Goal: Task Accomplishment & Management: Manage account settings

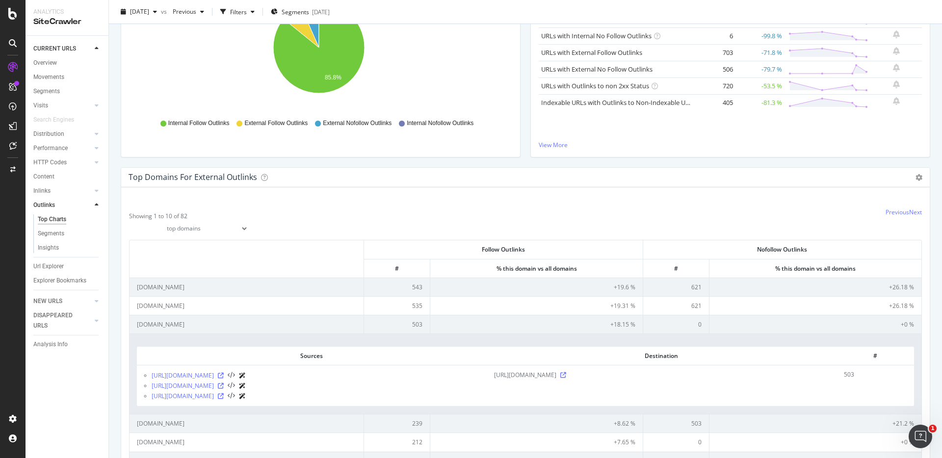
scroll to position [171, 0]
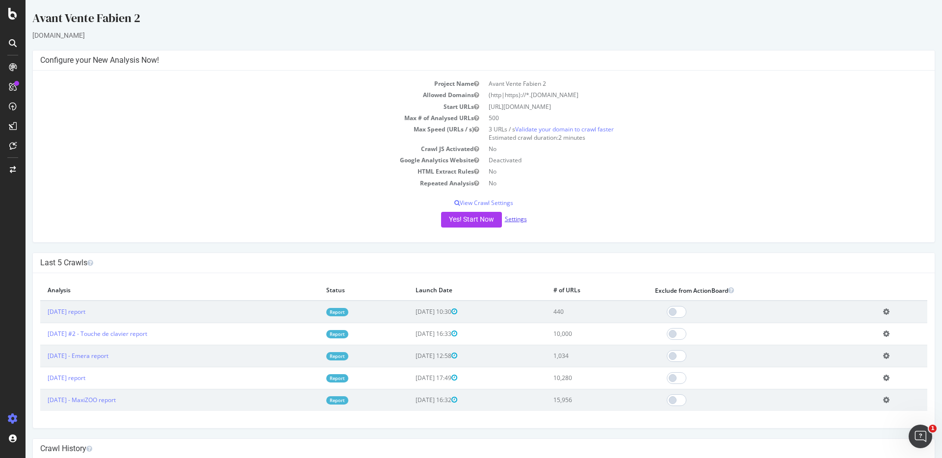
click at [507, 216] on link "Settings" at bounding box center [516, 219] width 22 height 8
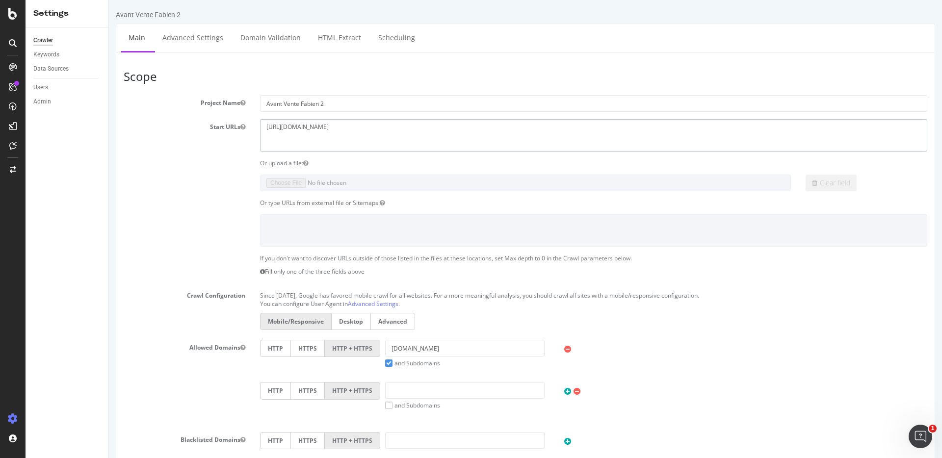
drag, startPoint x: 383, startPoint y: 144, endPoint x: 114, endPoint y: 102, distance: 272.1
click at [114, 102] on div "Avant Vente Fabien 2 × × Main Advanced Settings Domain Validation HTML Extract …" at bounding box center [525, 403] width 833 height 786
paste textarea "fr.inveho.eu/"
type textarea "https://fr.inveho.eu"
drag, startPoint x: 440, startPoint y: 345, endPoint x: 346, endPoint y: 333, distance: 94.0
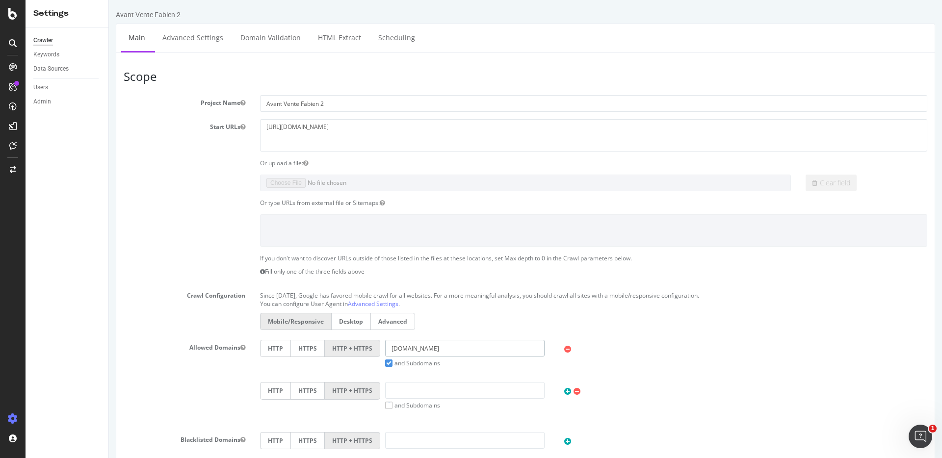
click at [346, 333] on section "Project Name Avant Vente Fabien 2 Start URLs https://www.packr.com Or upload a …" at bounding box center [526, 296] width 804 height 403
paste input "https://fr.inveho.eu/"
drag, startPoint x: 410, startPoint y: 352, endPoint x: 353, endPoint y: 347, distance: 57.1
click at [353, 347] on div "HTTP HTTPS HTTP + HTTPS https://fr.inveho.eu and Subdomains User Agent: Mobile …" at bounding box center [593, 353] width 677 height 27
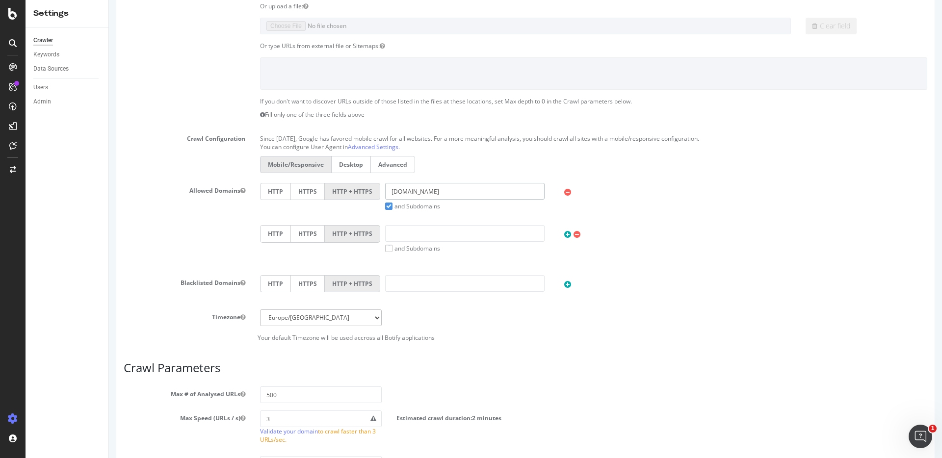
scroll to position [211, 0]
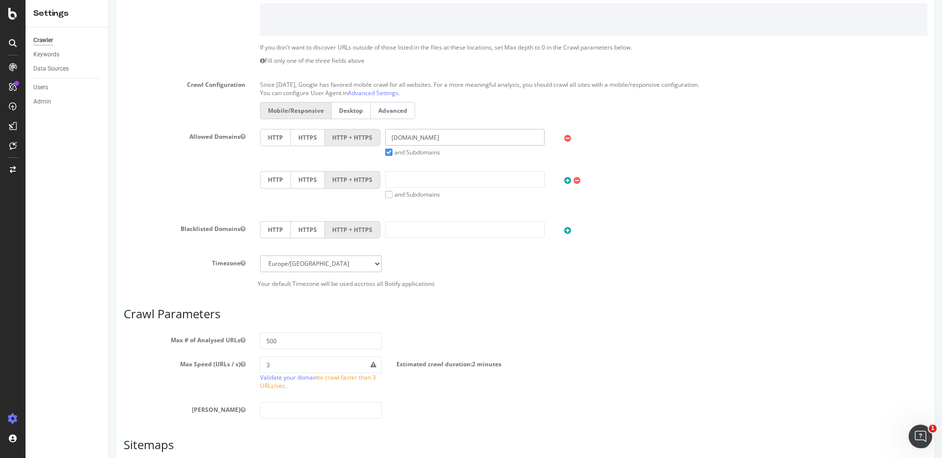
type input "fr.inveho.eu"
drag, startPoint x: 278, startPoint y: 341, endPoint x: 230, endPoint y: 341, distance: 47.6
click at [230, 341] on div "Max # of Analysed URLs 500" at bounding box center [525, 341] width 818 height 17
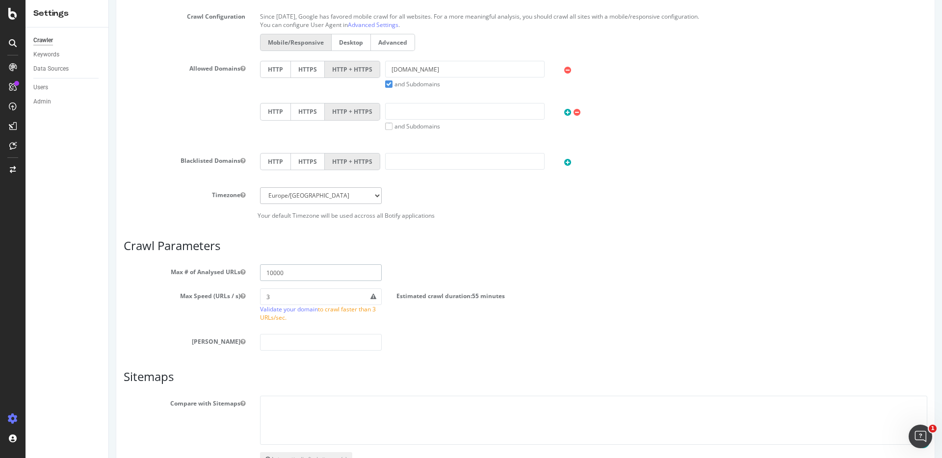
scroll to position [347, 0]
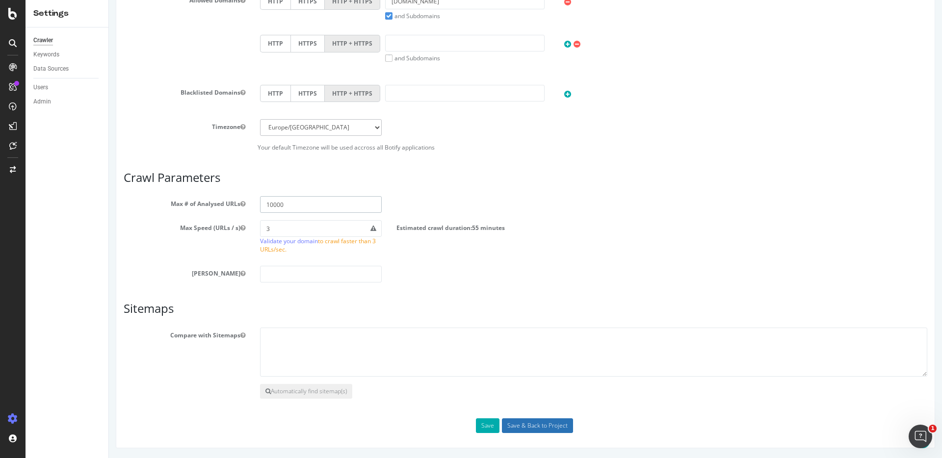
type input "10000"
click at [539, 427] on input "Save & Back to Project" at bounding box center [537, 425] width 71 height 15
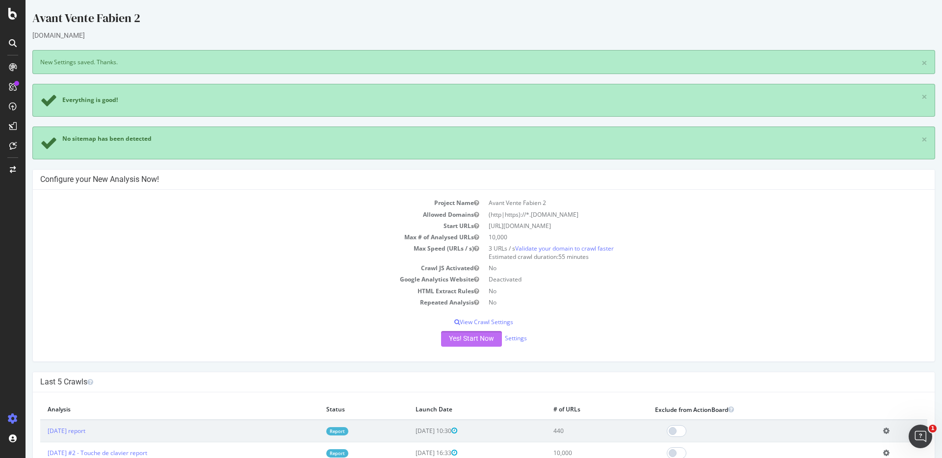
click at [465, 341] on button "Yes! Start Now" at bounding box center [471, 339] width 61 height 16
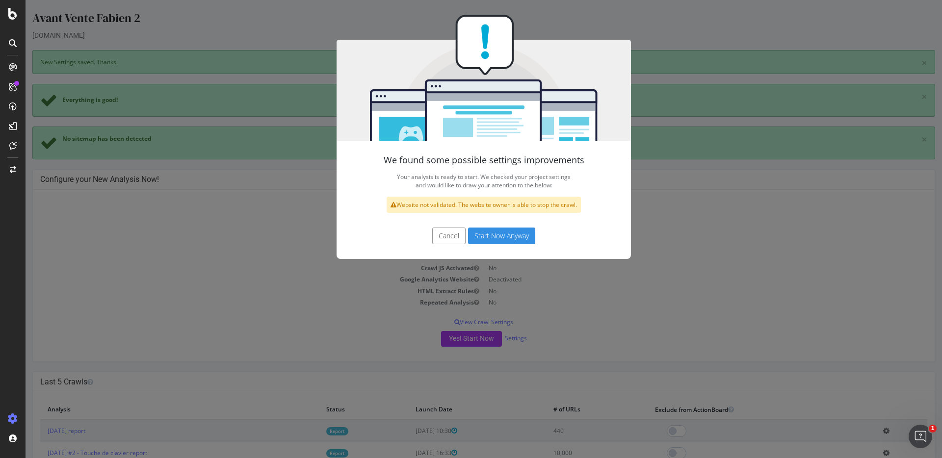
click at [492, 249] on div "Cancel Start Now Anyway" at bounding box center [484, 241] width 294 height 36
click at [493, 243] on button "Start Now Anyway" at bounding box center [501, 236] width 67 height 17
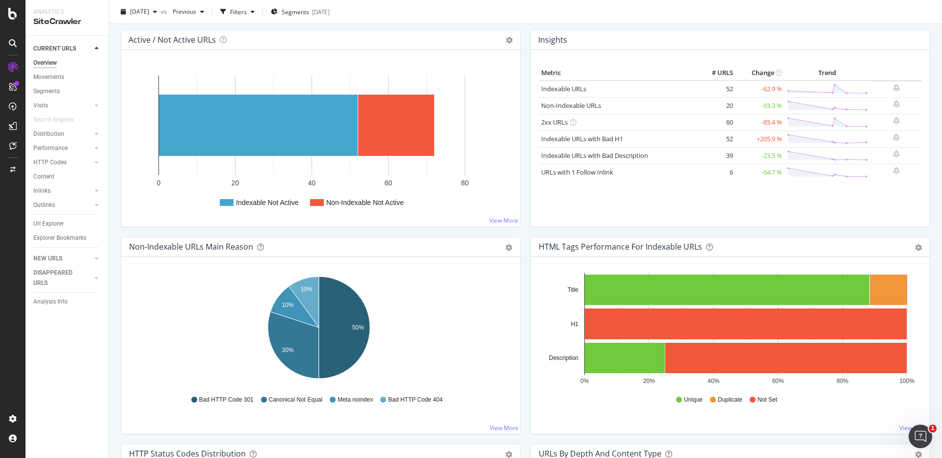
scroll to position [190, 0]
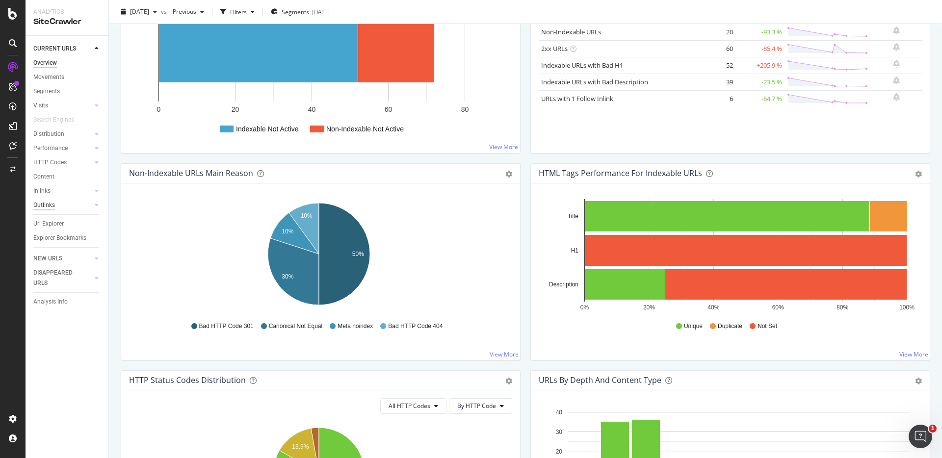
click at [50, 207] on div "Outlinks" at bounding box center [44, 205] width 22 height 10
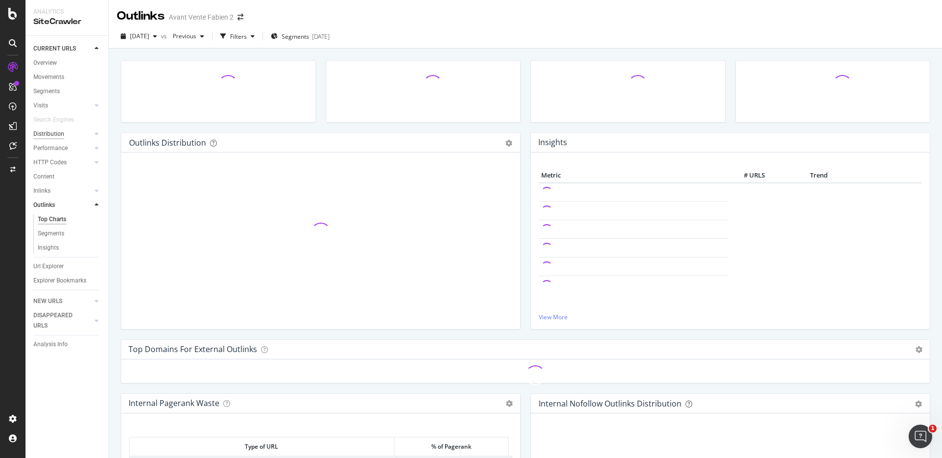
click at [39, 139] on div "Distribution" at bounding box center [48, 134] width 31 height 10
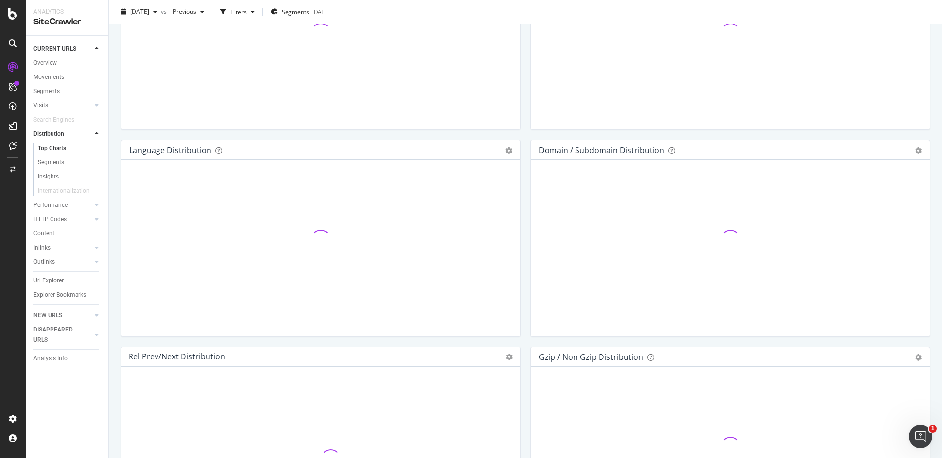
scroll to position [1365, 0]
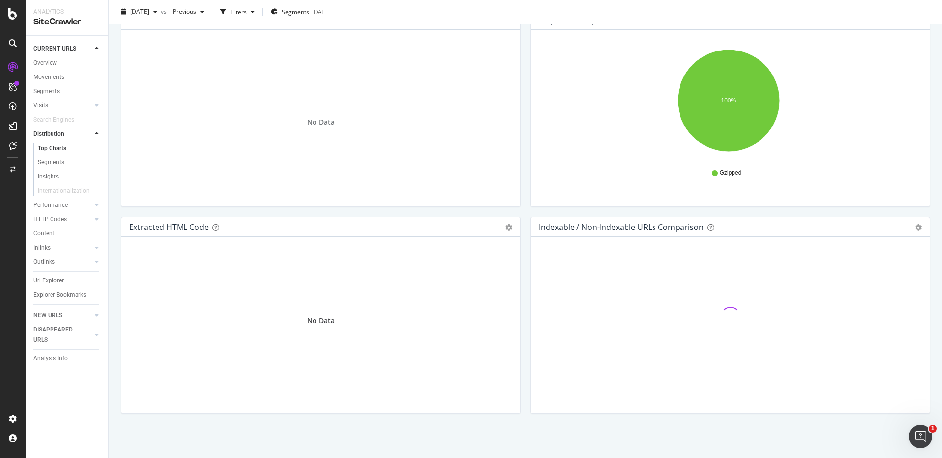
click at [520, 209] on div "Rel Prev/Next distribution Chart (by Value) Table Expand Export as CSV Export a…" at bounding box center [321, 113] width 410 height 207
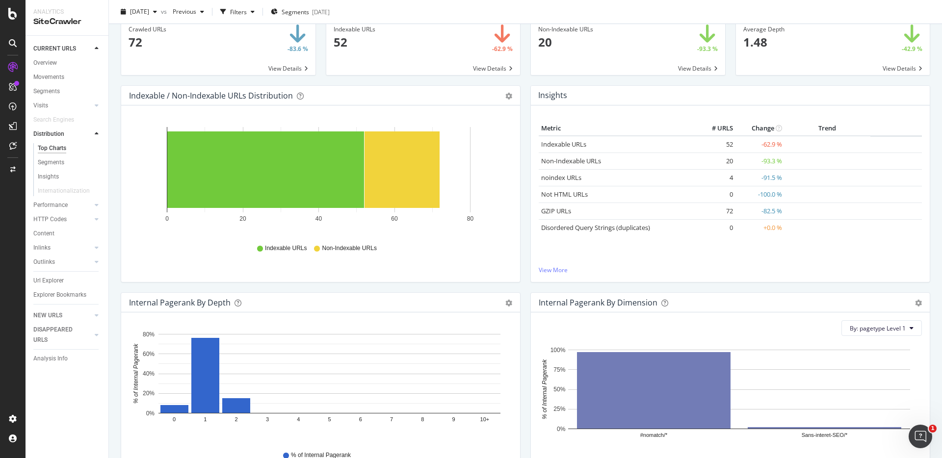
scroll to position [0, 0]
